Goal: Transaction & Acquisition: Purchase product/service

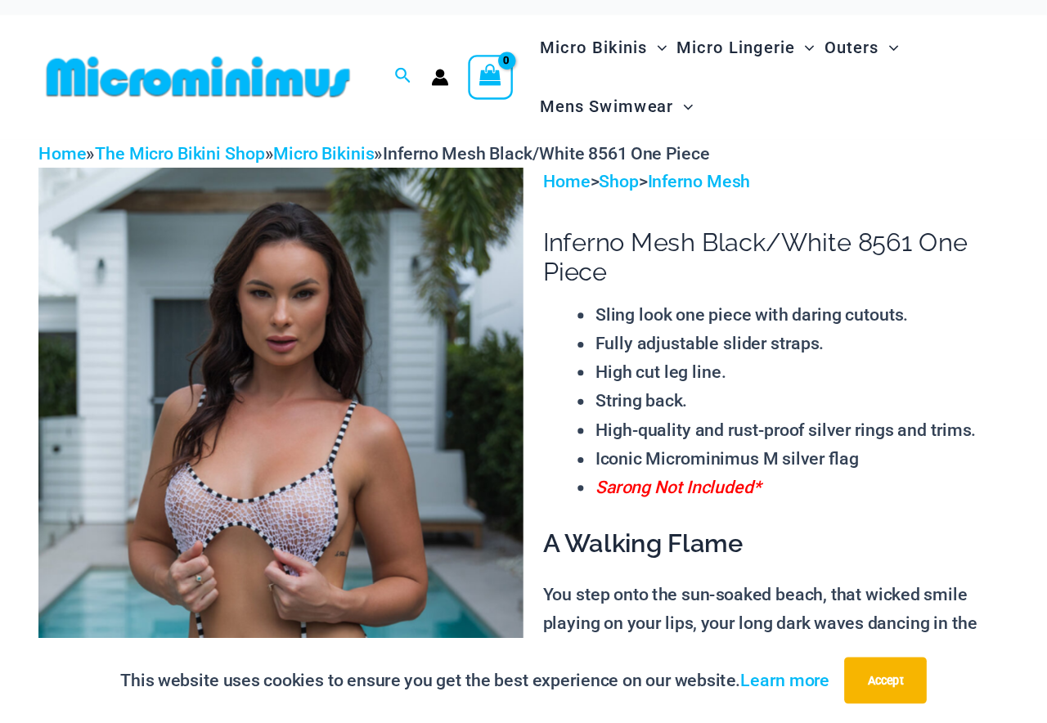
scroll to position [21, 0]
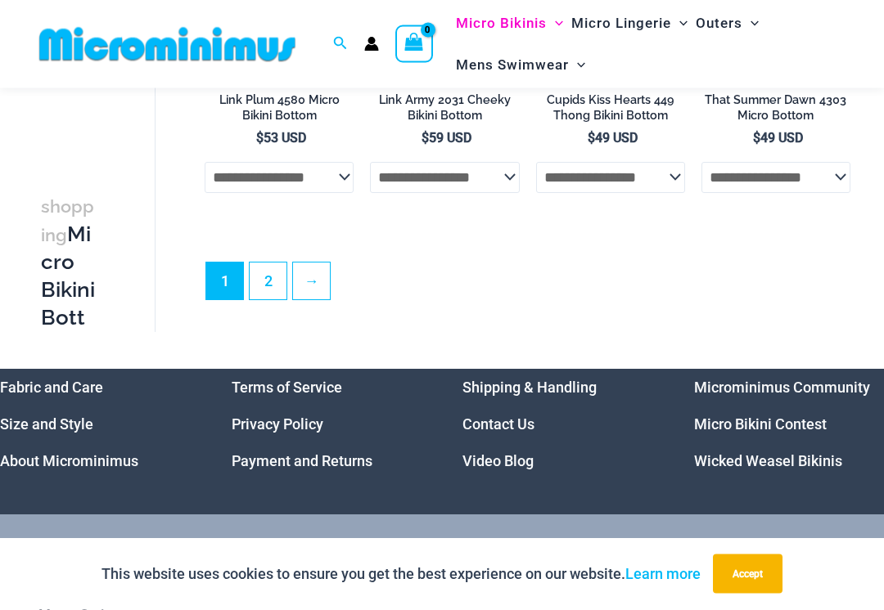
scroll to position [3979, 0]
click at [279, 288] on link "2" at bounding box center [268, 281] width 37 height 37
